Goal: Navigation & Orientation: Find specific page/section

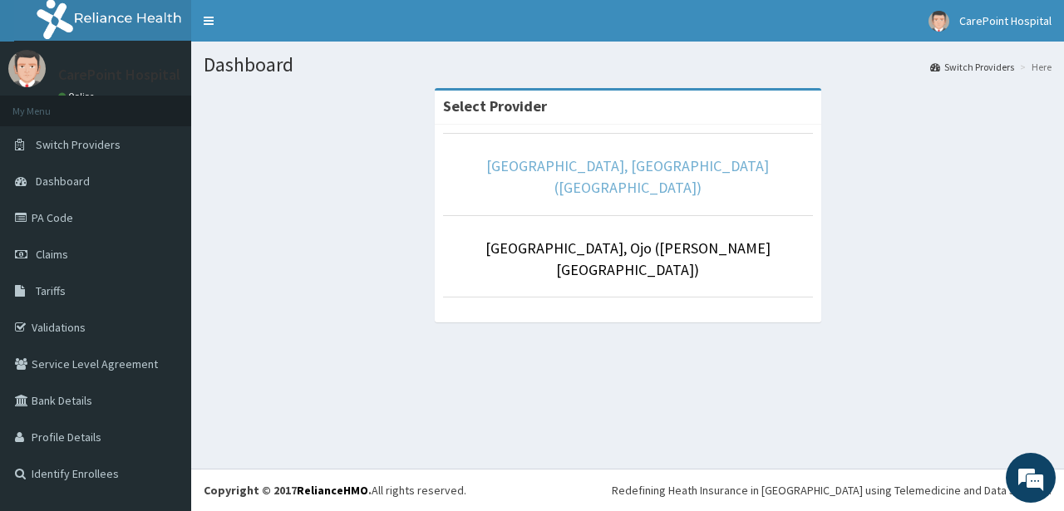
click at [559, 163] on link "[GEOGRAPHIC_DATA], [GEOGRAPHIC_DATA] ([GEOGRAPHIC_DATA])" at bounding box center [627, 176] width 283 height 41
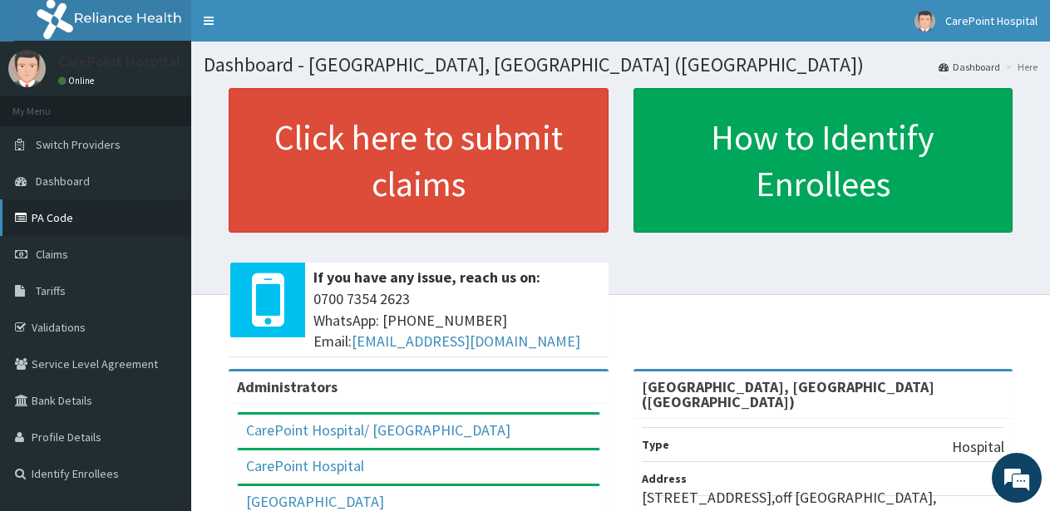
click at [65, 222] on link "PA Code" at bounding box center [95, 217] width 191 height 37
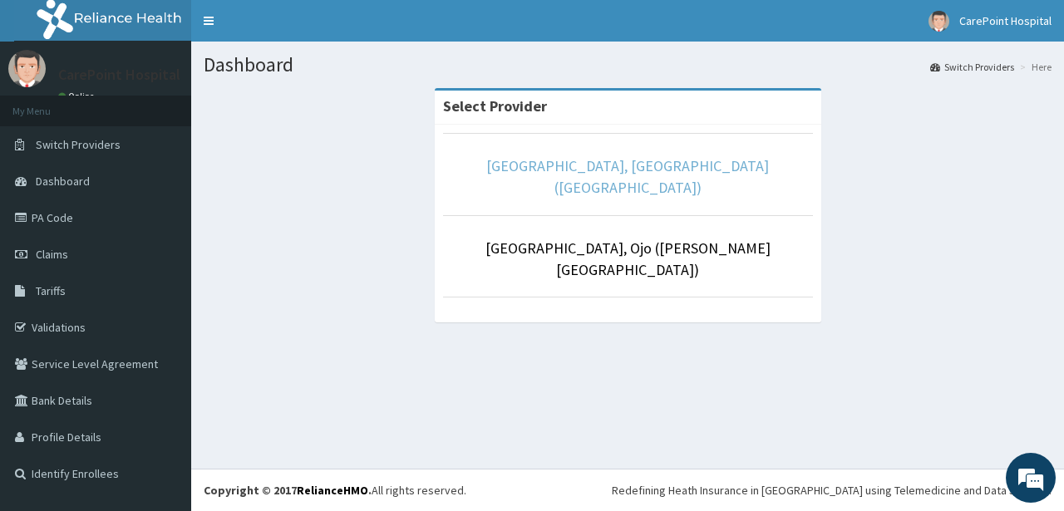
click at [605, 166] on link "[GEOGRAPHIC_DATA], [GEOGRAPHIC_DATA] ([GEOGRAPHIC_DATA])" at bounding box center [627, 176] width 283 height 41
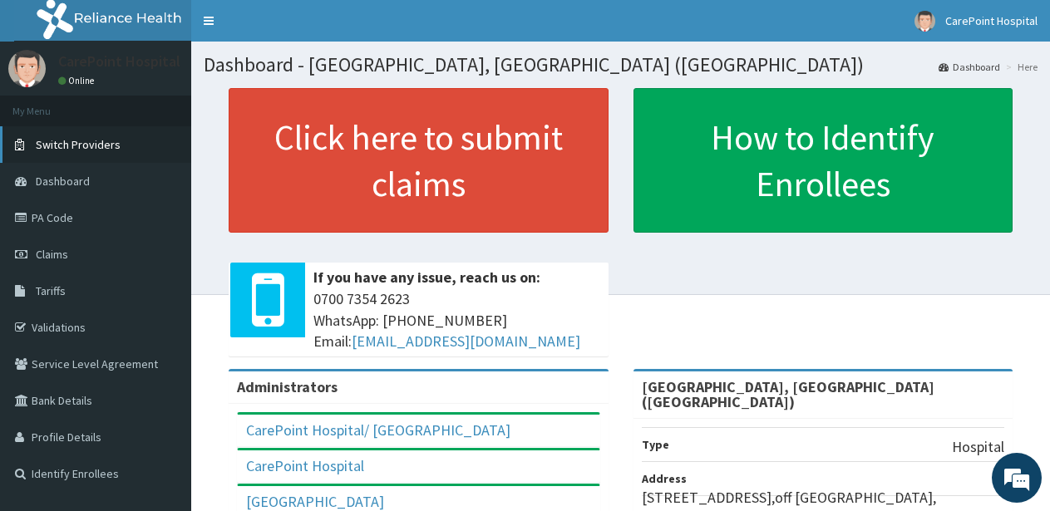
click at [107, 147] on span "Switch Providers" at bounding box center [78, 144] width 85 height 15
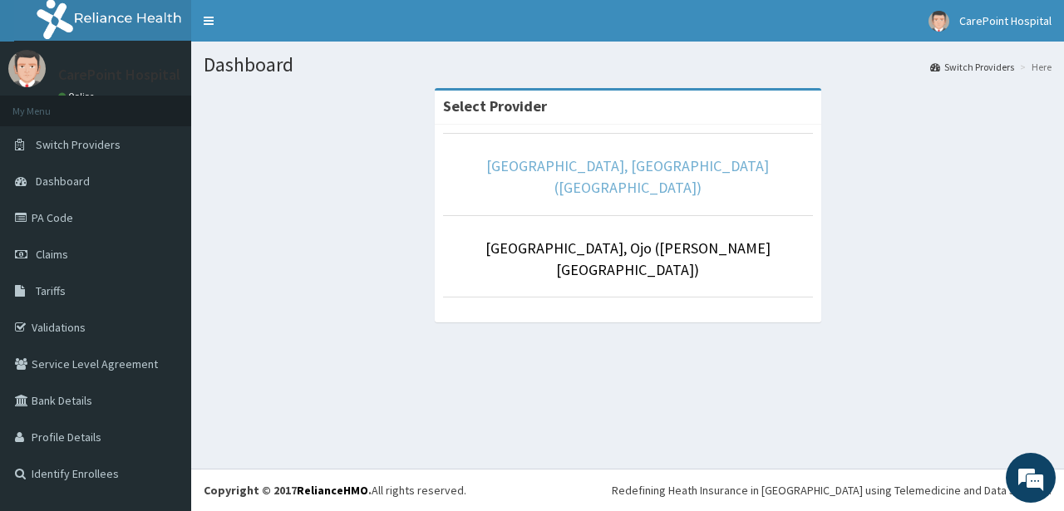
click at [593, 171] on link "[GEOGRAPHIC_DATA], [GEOGRAPHIC_DATA] ([GEOGRAPHIC_DATA])" at bounding box center [627, 176] width 283 height 41
